Goal: Find specific page/section

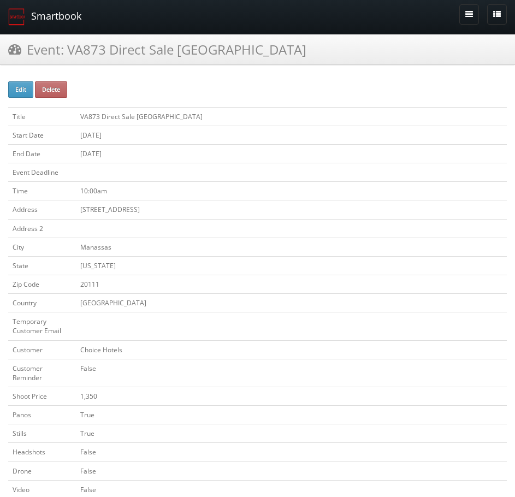
click at [61, 23] on link "Smartbook" at bounding box center [45, 17] width 90 height 34
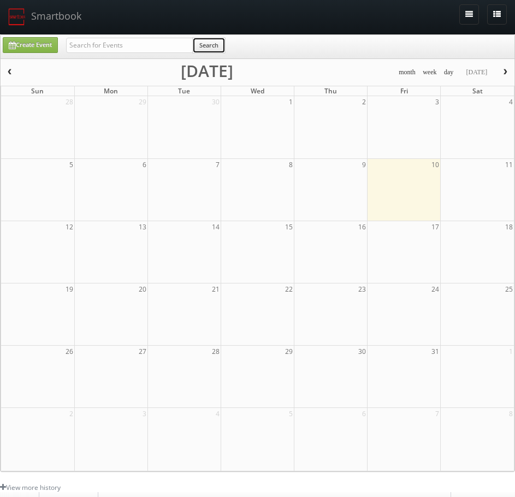
click at [204, 44] on button "Search" at bounding box center [208, 45] width 33 height 16
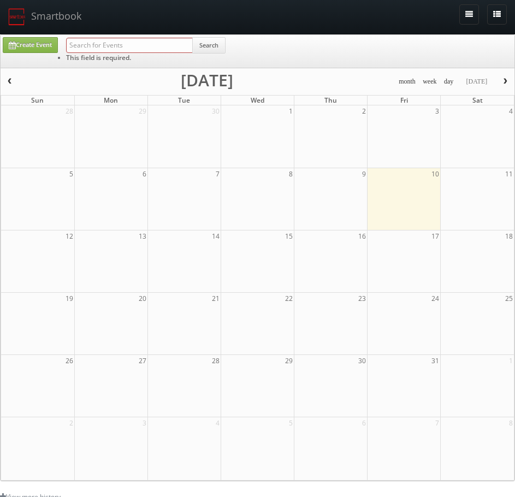
click at [177, 43] on input "text" at bounding box center [129, 45] width 127 height 15
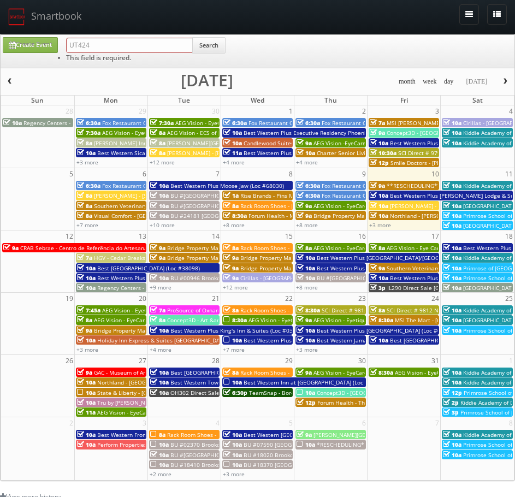
type input "UT424"
click at [201, 49] on button "Search" at bounding box center [208, 45] width 33 height 16
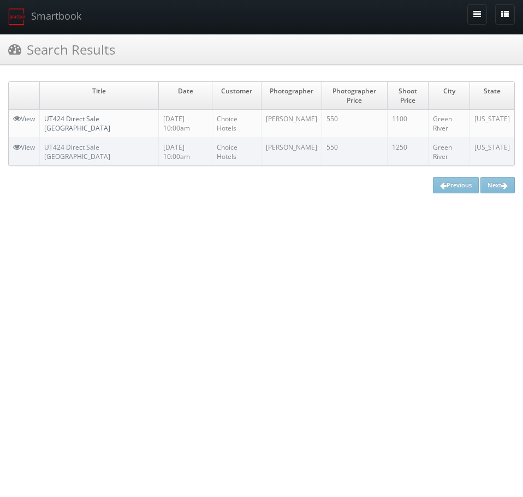
click at [74, 124] on link "UT424 Direct Sale [GEOGRAPHIC_DATA]" at bounding box center [77, 123] width 66 height 19
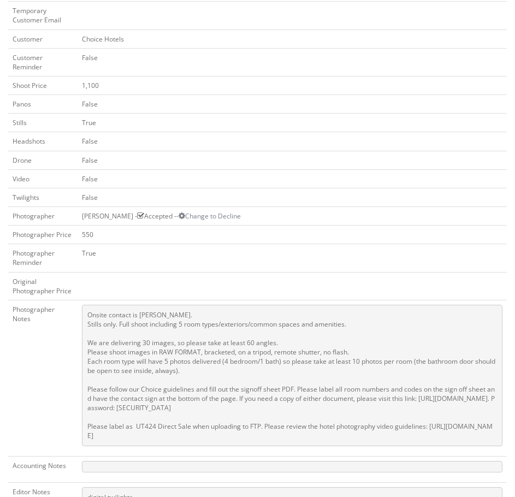
scroll to position [328, 0]
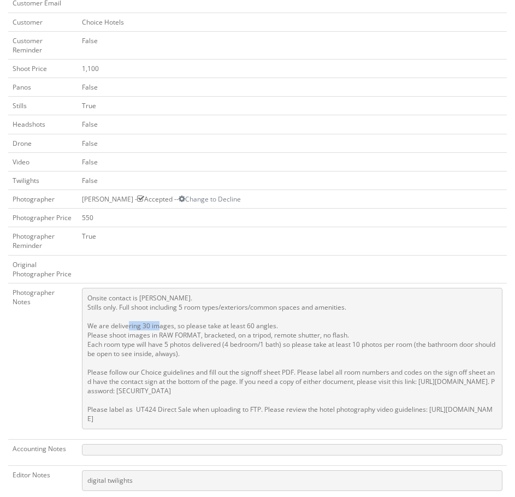
drag, startPoint x: 140, startPoint y: 344, endPoint x: 170, endPoint y: 343, distance: 30.6
click at [170, 343] on pre "Onsite contact is Kunal Sah. Stills only. Full shoot including 5 room types/ext…" at bounding box center [292, 358] width 420 height 141
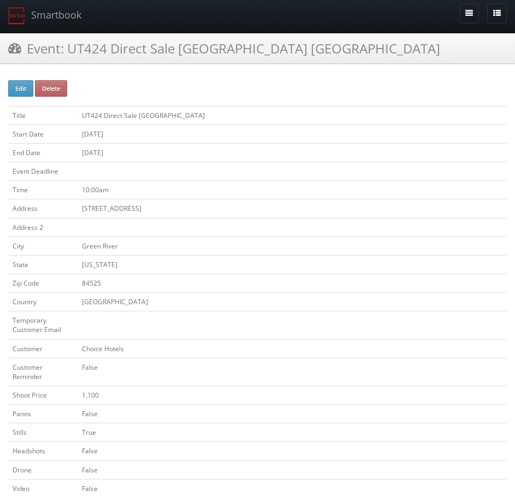
scroll to position [0, 0]
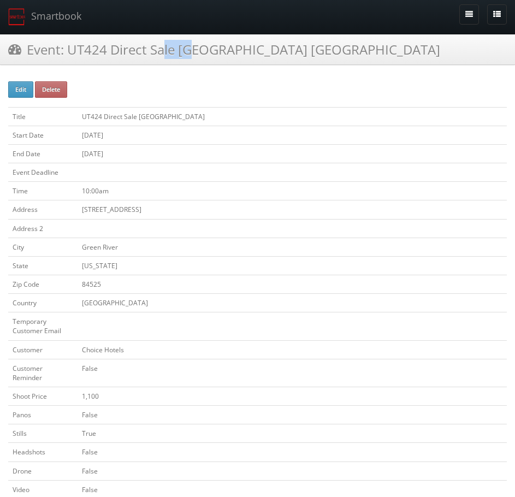
drag, startPoint x: 108, startPoint y: 52, endPoint x: 68, endPoint y: 52, distance: 39.9
click at [68, 52] on h3 "Event: UT424 Direct Sale Comfort Inn Green River National Park Area" at bounding box center [224, 49] width 432 height 19
copy h3 "UT424"
click at [115, 67] on div "Event: UT424 Direct Sale Comfort Inn Green River National Park Area" at bounding box center [257, 53] width 515 height 39
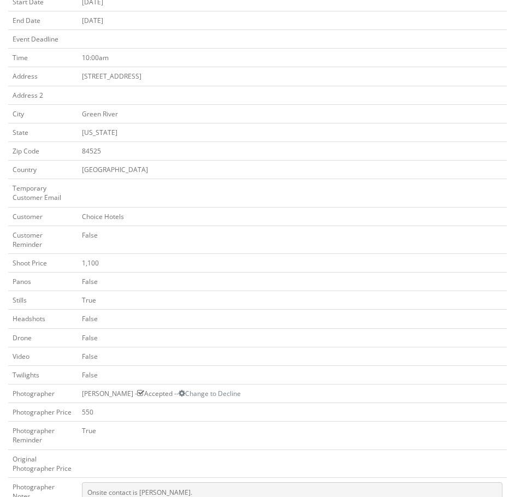
scroll to position [109, 0]
